Goal: Task Accomplishment & Management: Manage account settings

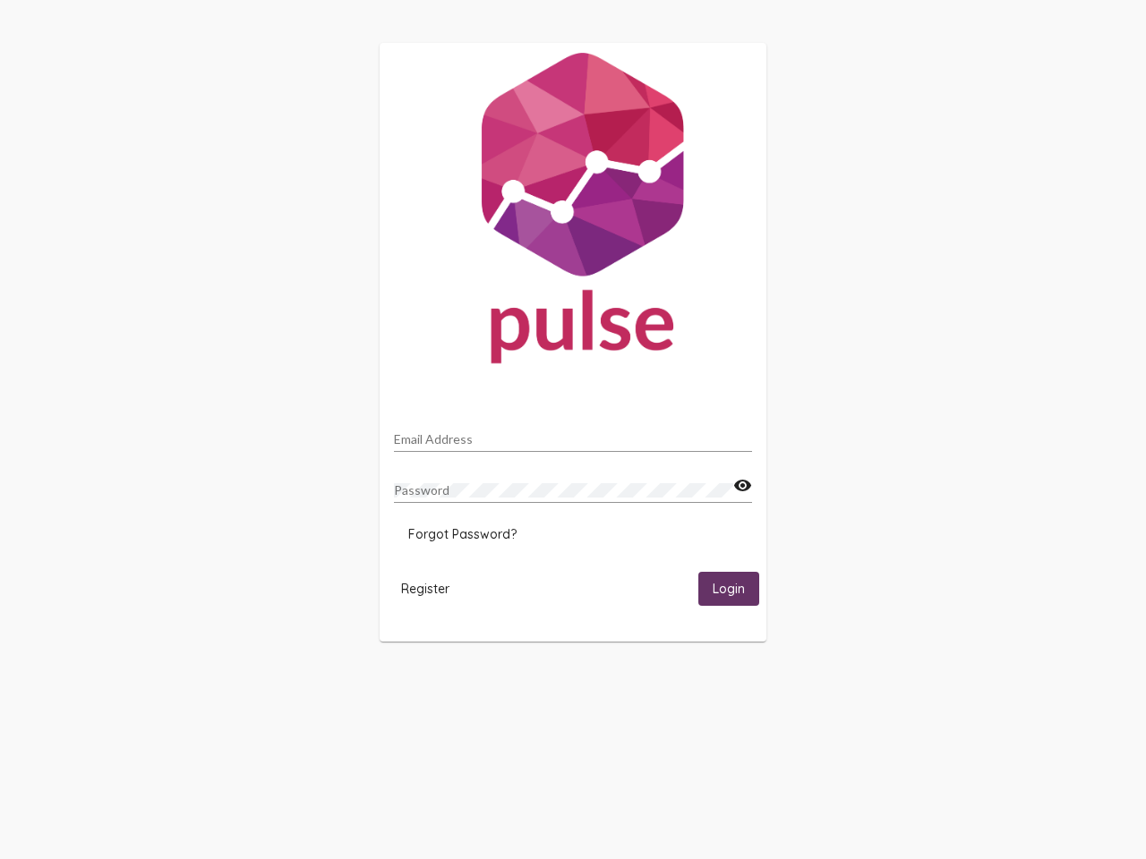
click at [573, 434] on input "Email Address" at bounding box center [573, 439] width 358 height 14
click at [742, 486] on mat-icon "visibility" at bounding box center [742, 485] width 19 height 21
click at [462, 534] on span "Forgot Password?" at bounding box center [462, 534] width 108 height 16
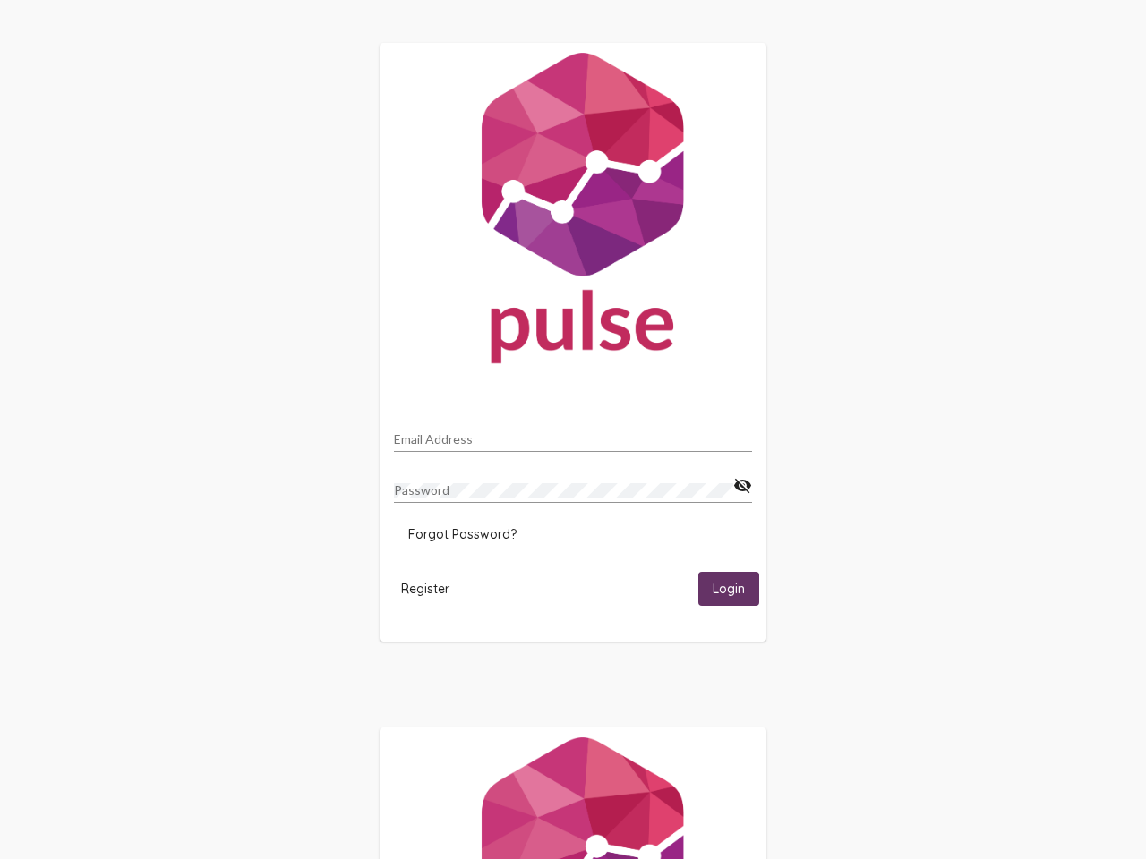
click at [425, 588] on span "Register" at bounding box center [425, 589] width 48 height 16
click at [729, 588] on span "Login" at bounding box center [729, 590] width 32 height 16
